Goal: Obtain resource: Download file/media

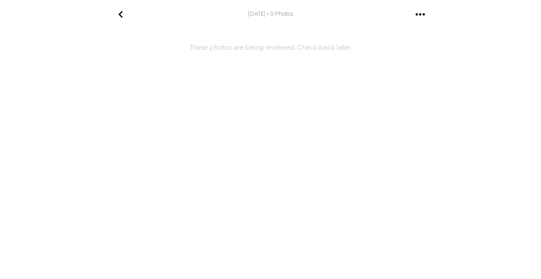
click at [124, 16] on icon "go back" at bounding box center [121, 14] width 14 height 14
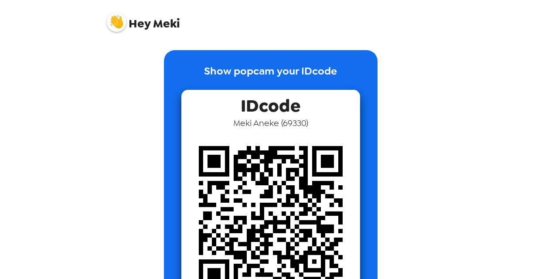
scroll to position [149, 0]
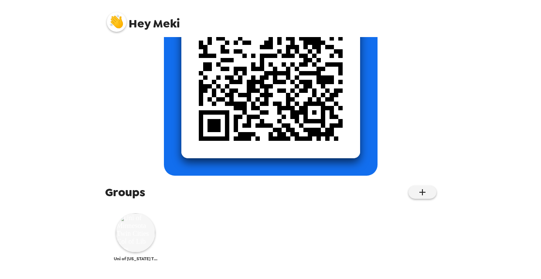
click at [135, 238] on img at bounding box center [135, 232] width 39 height 39
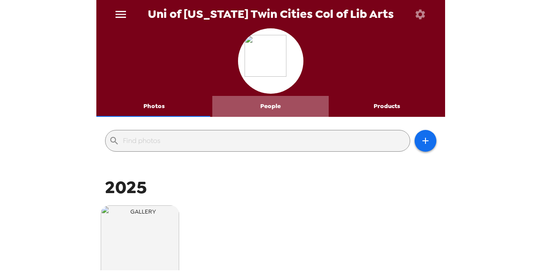
click at [276, 113] on button "People" at bounding box center [270, 106] width 116 height 21
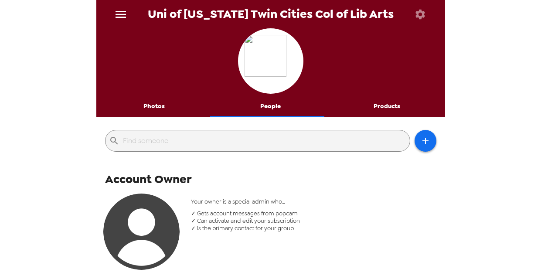
click at [384, 105] on button "Products" at bounding box center [387, 106] width 116 height 21
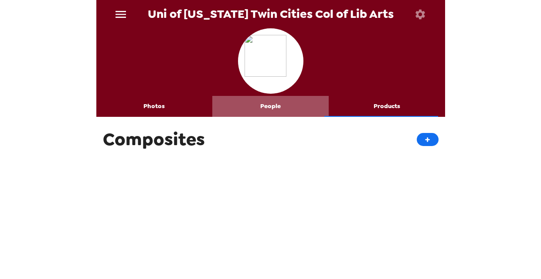
click at [271, 106] on button "People" at bounding box center [270, 106] width 116 height 21
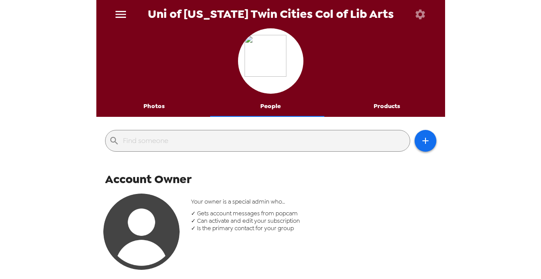
click at [152, 106] on button "Photos" at bounding box center [154, 106] width 116 height 21
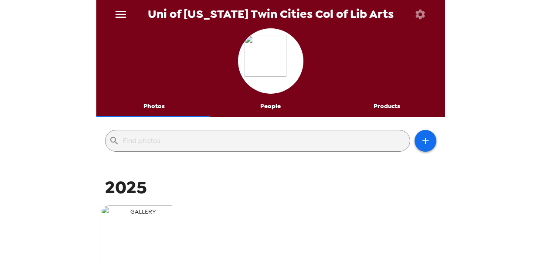
scroll to position [77, 0]
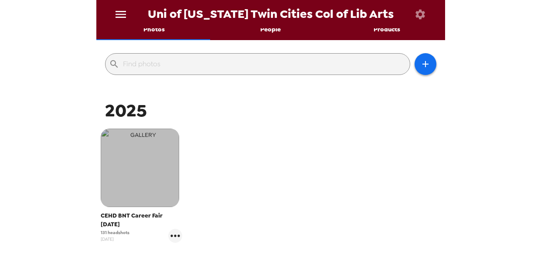
click at [134, 192] on img "button" at bounding box center [140, 168] width 79 height 79
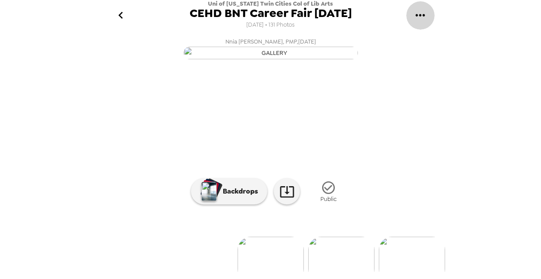
click at [422, 13] on icon "gallery menu" at bounding box center [421, 15] width 14 height 14
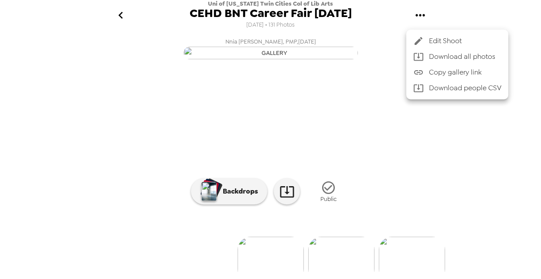
click at [413, 19] on div at bounding box center [270, 139] width 541 height 279
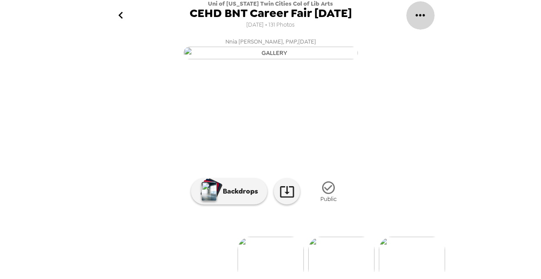
click at [422, 16] on icon "gallery menu" at bounding box center [421, 15] width 14 height 14
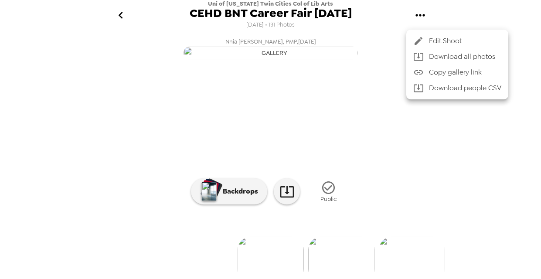
click at [422, 16] on div at bounding box center [270, 139] width 541 height 279
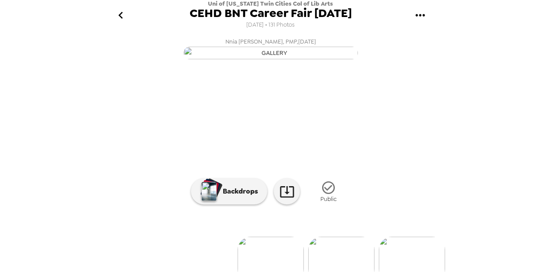
scroll to position [105, 0]
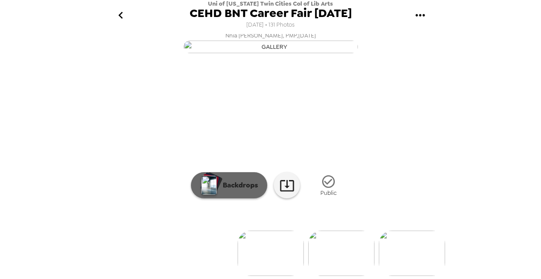
click at [245, 183] on p "Backdrops" at bounding box center [239, 185] width 40 height 10
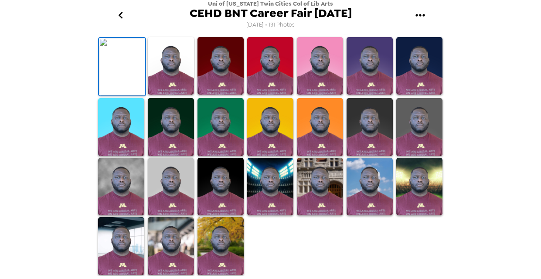
scroll to position [0, 0]
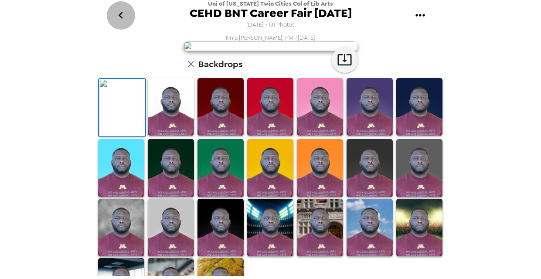
click at [118, 13] on icon "go back" at bounding box center [121, 15] width 14 height 14
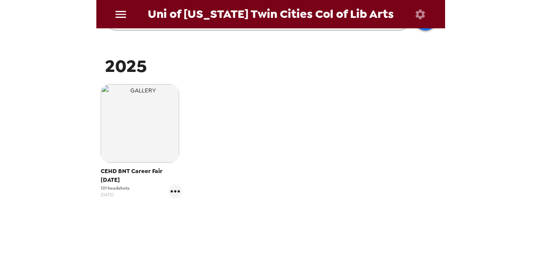
scroll to position [137, 0]
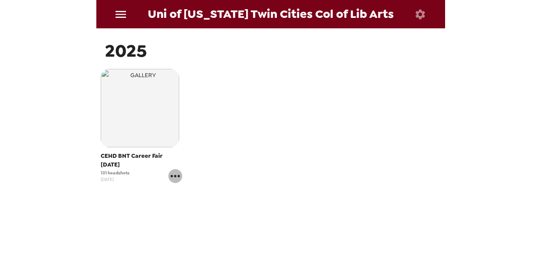
click at [174, 175] on icon "gallery menu" at bounding box center [175, 176] width 14 height 14
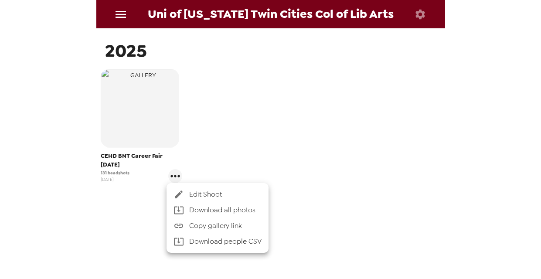
click at [114, 172] on div at bounding box center [270, 139] width 541 height 279
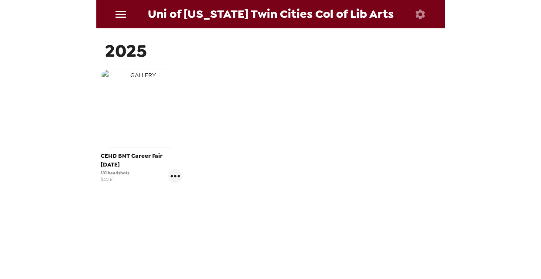
click at [133, 144] on img "button" at bounding box center [140, 108] width 79 height 79
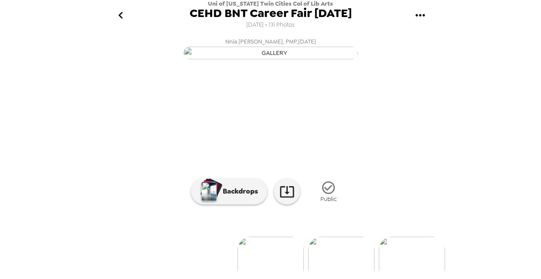
click at [424, 20] on icon "gallery menu" at bounding box center [421, 15] width 14 height 14
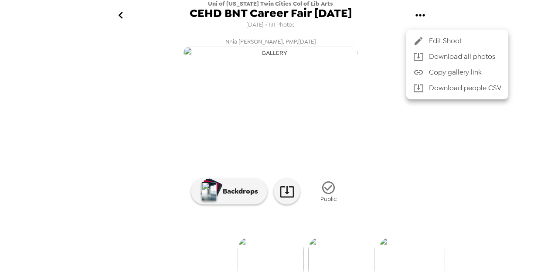
click at [435, 51] on li "Download all photos" at bounding box center [458, 57] width 102 height 16
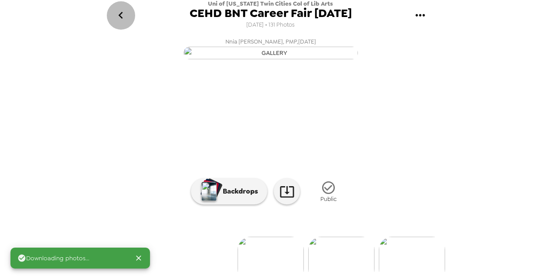
click at [124, 15] on icon "go back" at bounding box center [121, 15] width 14 height 14
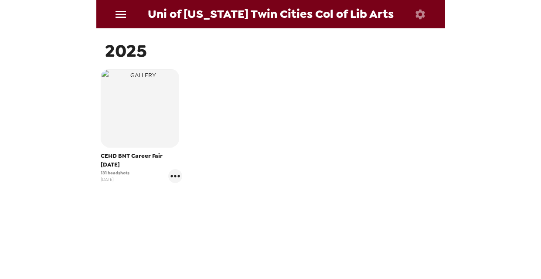
scroll to position [41, 0]
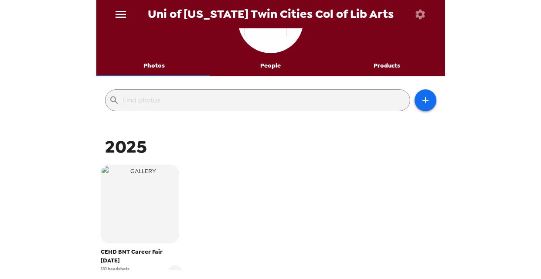
click at [269, 69] on button "People" at bounding box center [270, 65] width 116 height 21
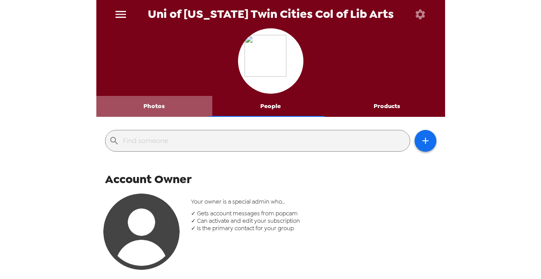
click at [154, 107] on button "Photos" at bounding box center [154, 106] width 116 height 21
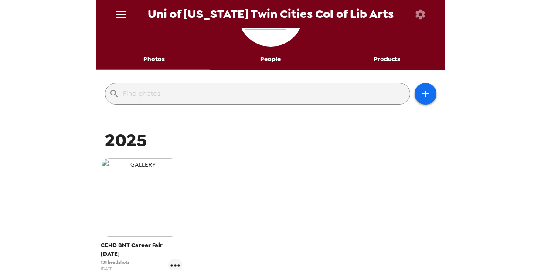
scroll to position [137, 0]
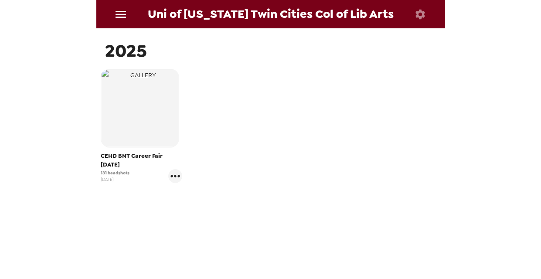
click at [411, 15] on button "button" at bounding box center [421, 14] width 28 height 28
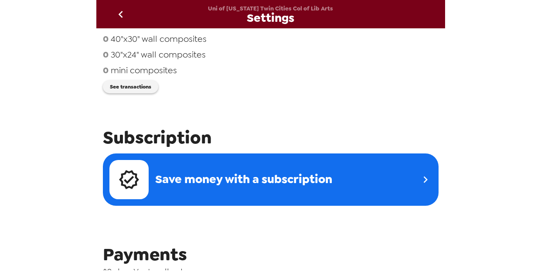
scroll to position [263, 0]
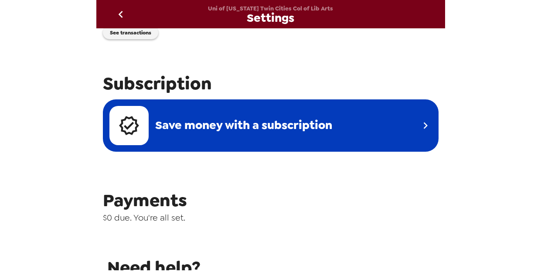
click at [420, 130] on icon at bounding box center [425, 125] width 13 height 13
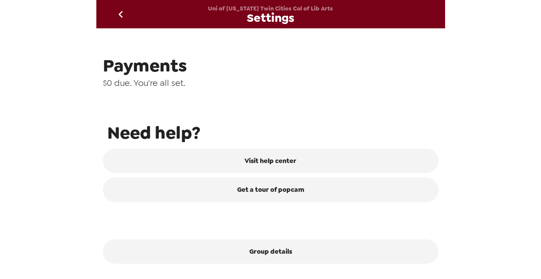
scroll to position [0, 0]
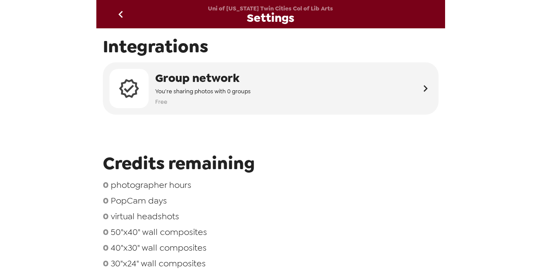
click at [123, 16] on icon "go back" at bounding box center [121, 14] width 14 height 14
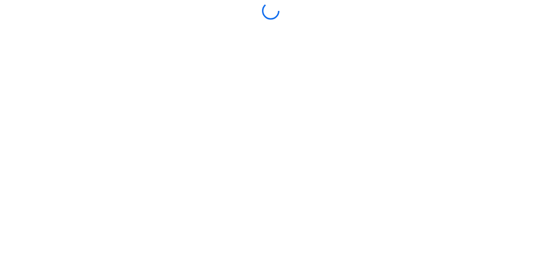
click at [307, 173] on div at bounding box center [270, 139] width 537 height 275
click at [415, 17] on icon "gallery menu" at bounding box center [421, 14] width 14 height 14
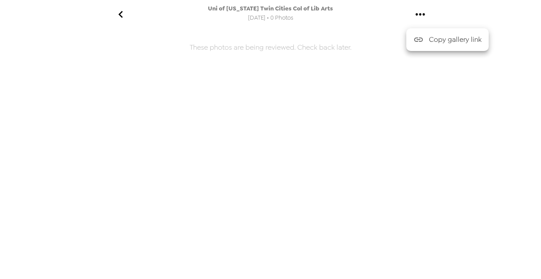
click at [422, 11] on div at bounding box center [270, 139] width 541 height 279
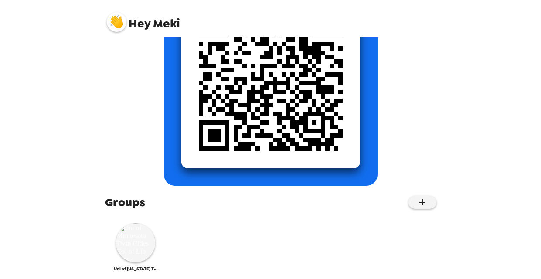
scroll to position [149, 0]
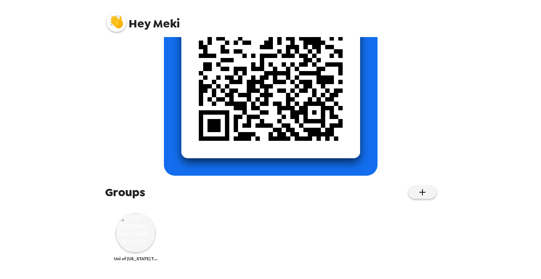
click at [150, 232] on img at bounding box center [135, 232] width 39 height 39
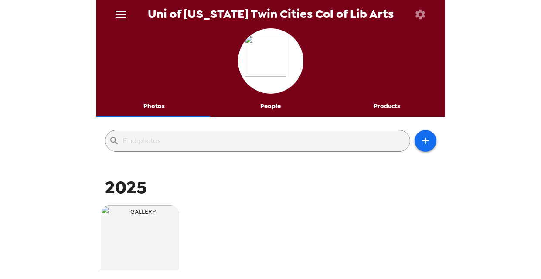
scroll to position [137, 0]
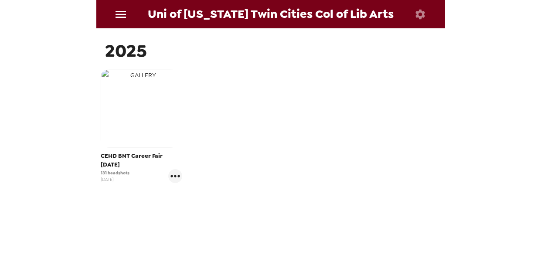
click at [139, 114] on img "button" at bounding box center [140, 108] width 79 height 79
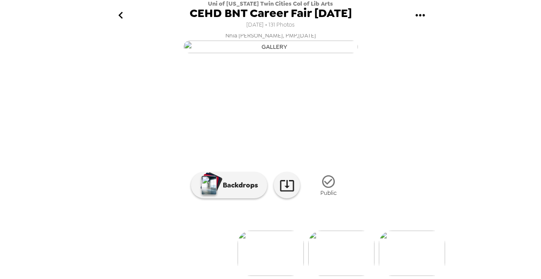
scroll to position [105, 0]
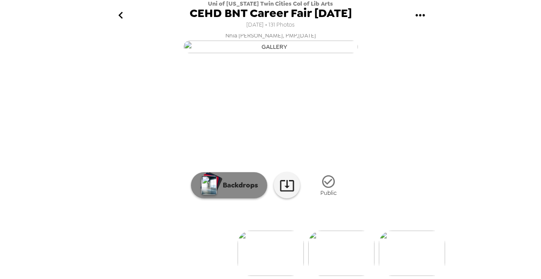
click at [232, 182] on p "Backdrops" at bounding box center [239, 185] width 40 height 10
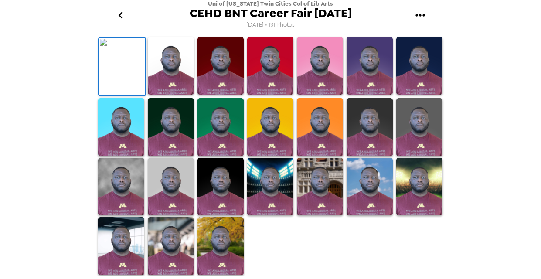
scroll to position [245, 0]
click at [189, 181] on img at bounding box center [171, 187] width 46 height 58
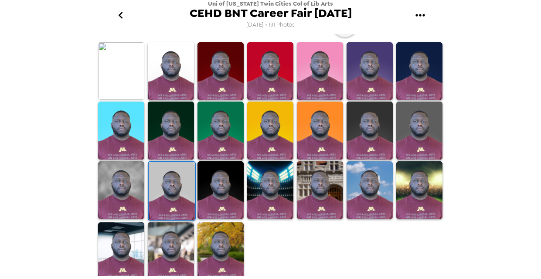
scroll to position [244, 0]
click at [181, 183] on img at bounding box center [172, 191] width 46 height 58
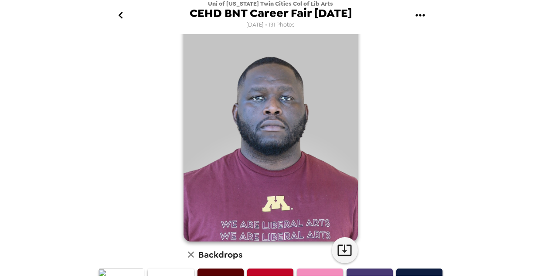
scroll to position [0, 0]
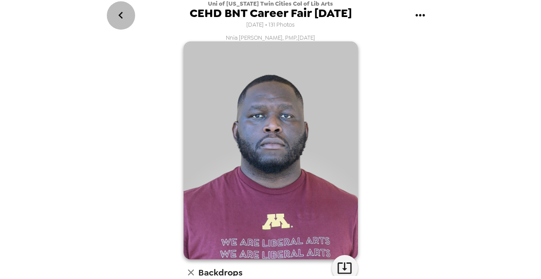
click at [121, 14] on icon "go back" at bounding box center [121, 15] width 4 height 7
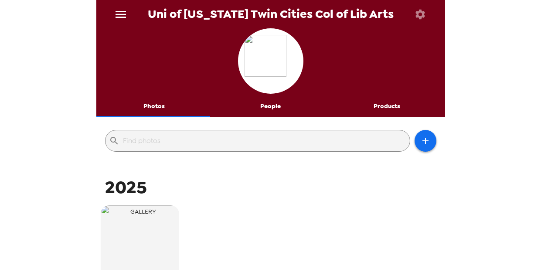
scroll to position [137, 0]
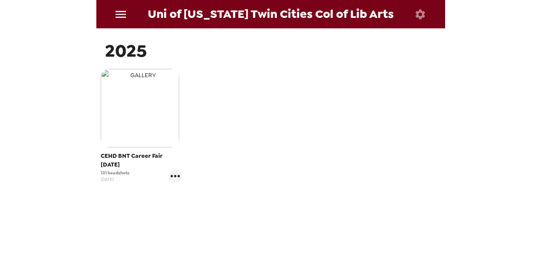
click at [153, 123] on img "button" at bounding box center [140, 108] width 79 height 79
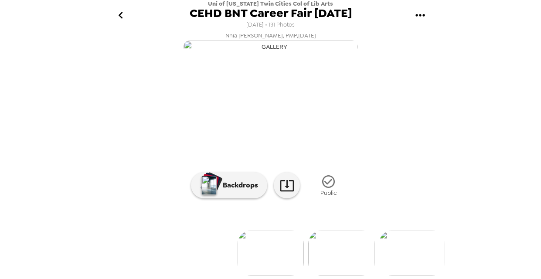
scroll to position [76, 0]
click at [275, 199] on link at bounding box center [287, 185] width 26 height 26
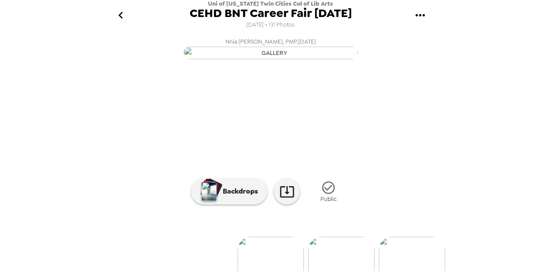
click at [124, 14] on icon "go back" at bounding box center [121, 15] width 14 height 14
